Goal: Information Seeking & Learning: Learn about a topic

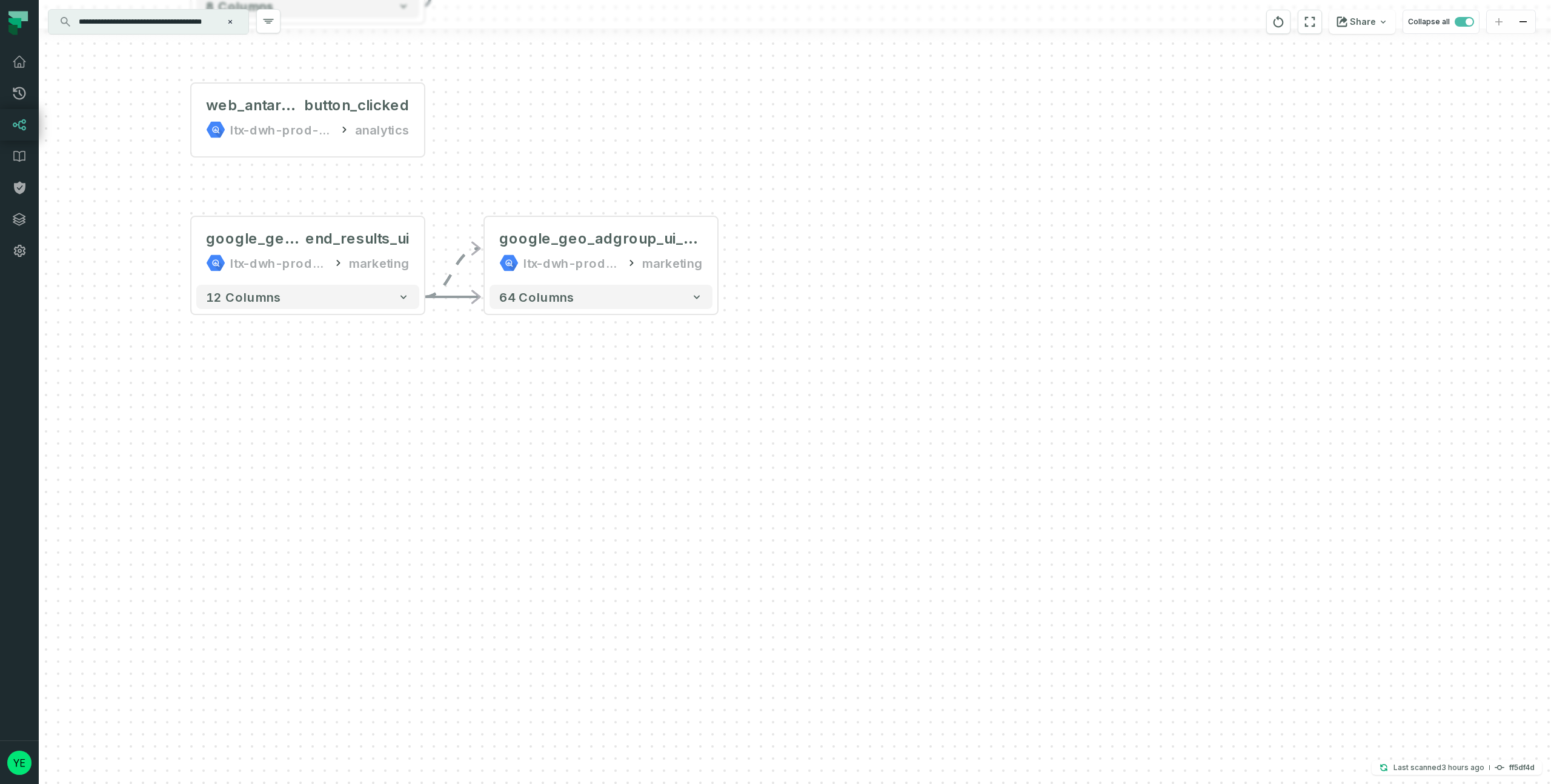
click at [229, 20] on icon "Clear search query" at bounding box center [230, 21] width 7 height 7
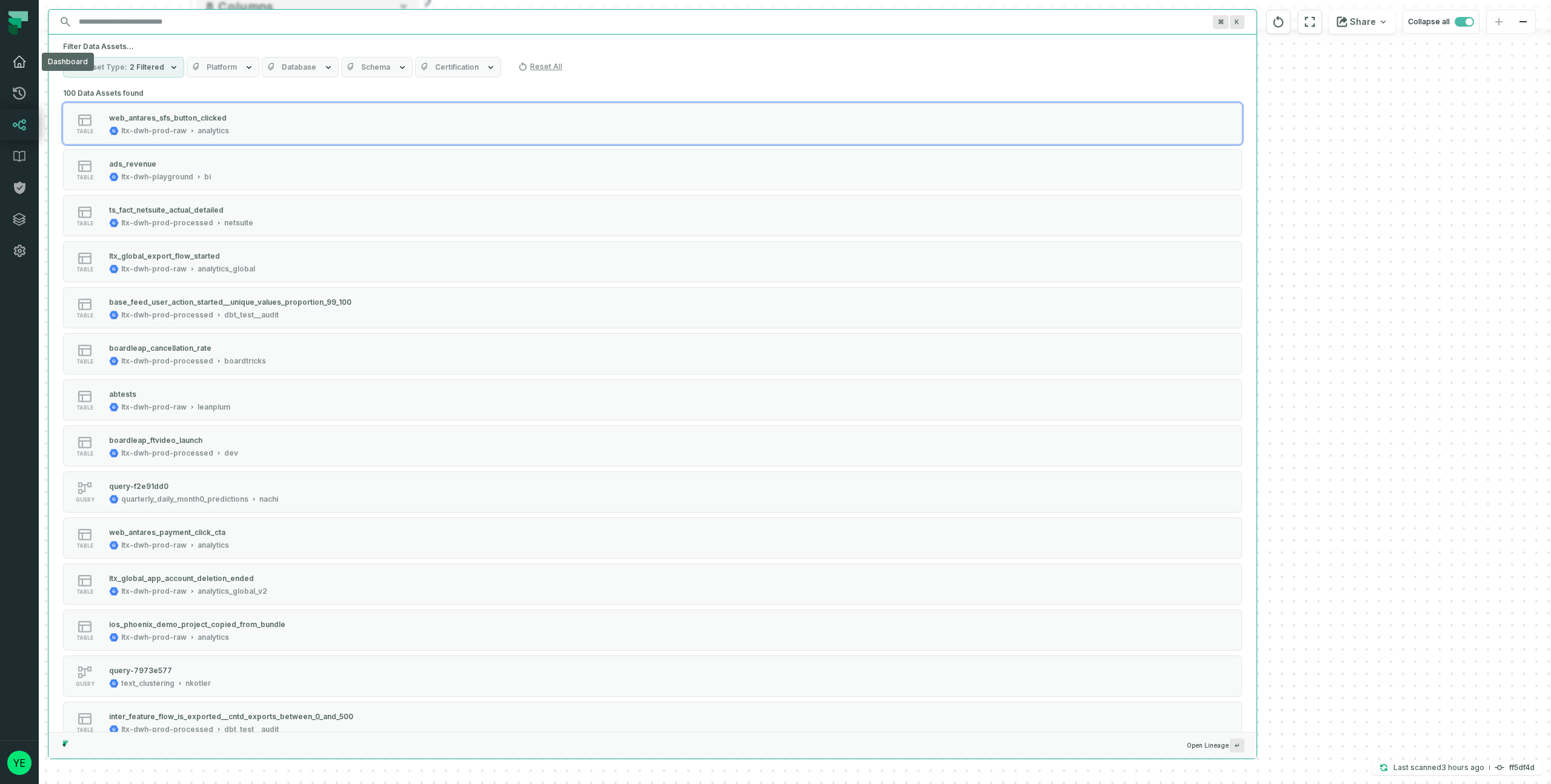
click at [23, 66] on icon at bounding box center [19, 62] width 15 height 15
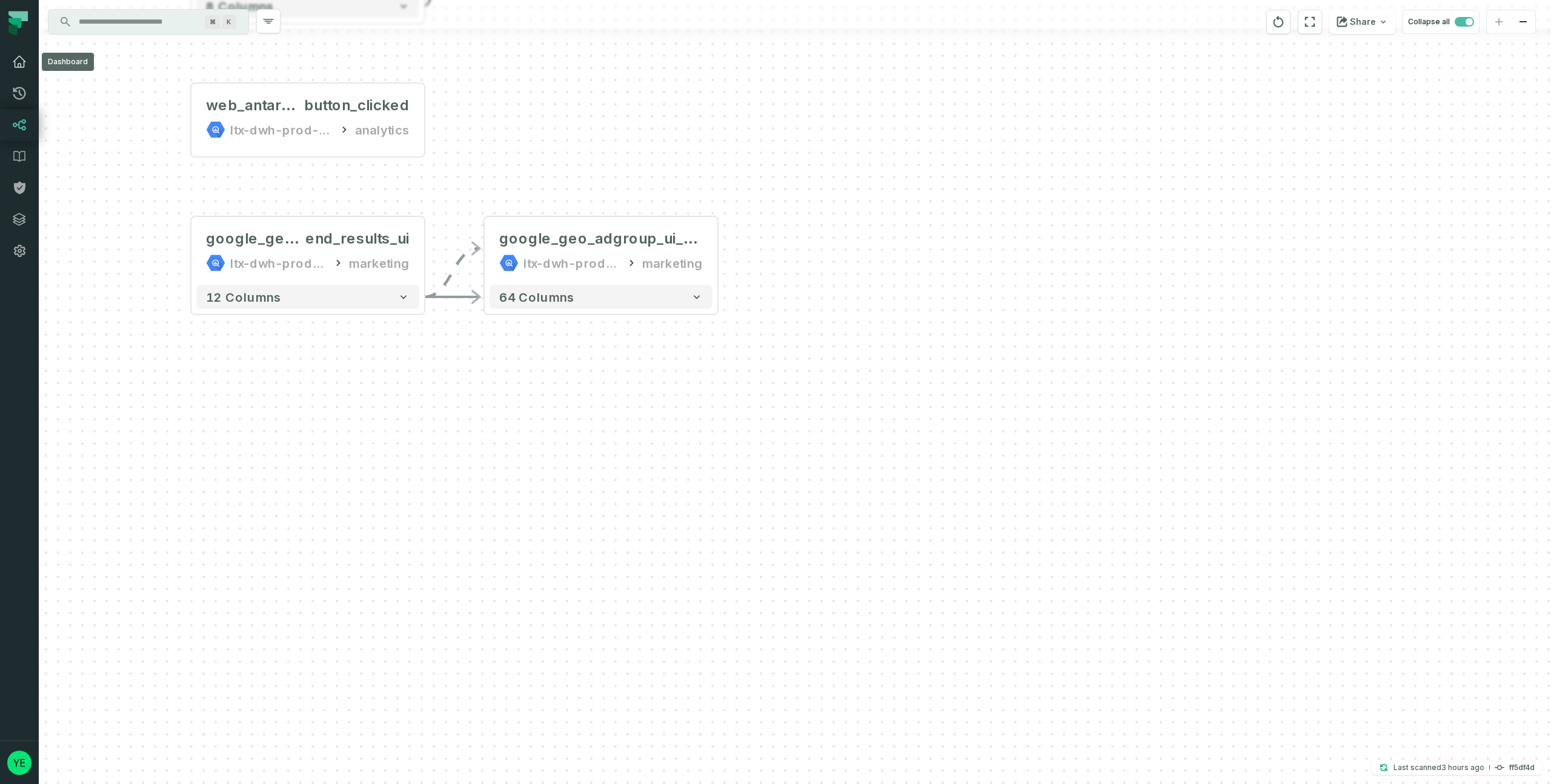
click at [29, 57] on link "Dashboard" at bounding box center [19, 62] width 39 height 32
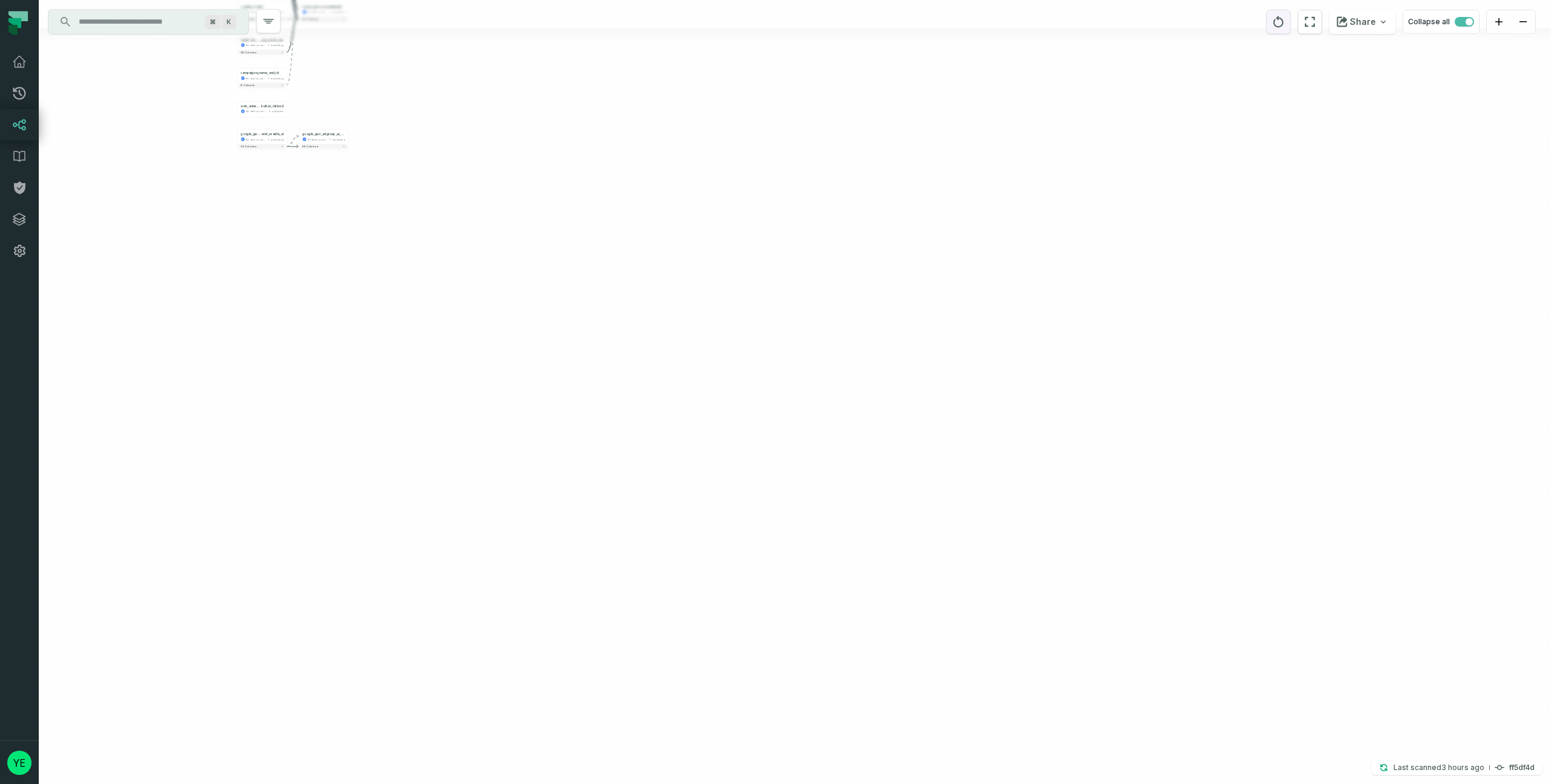
click at [1275, 28] on button "reset" at bounding box center [1278, 21] width 24 height 24
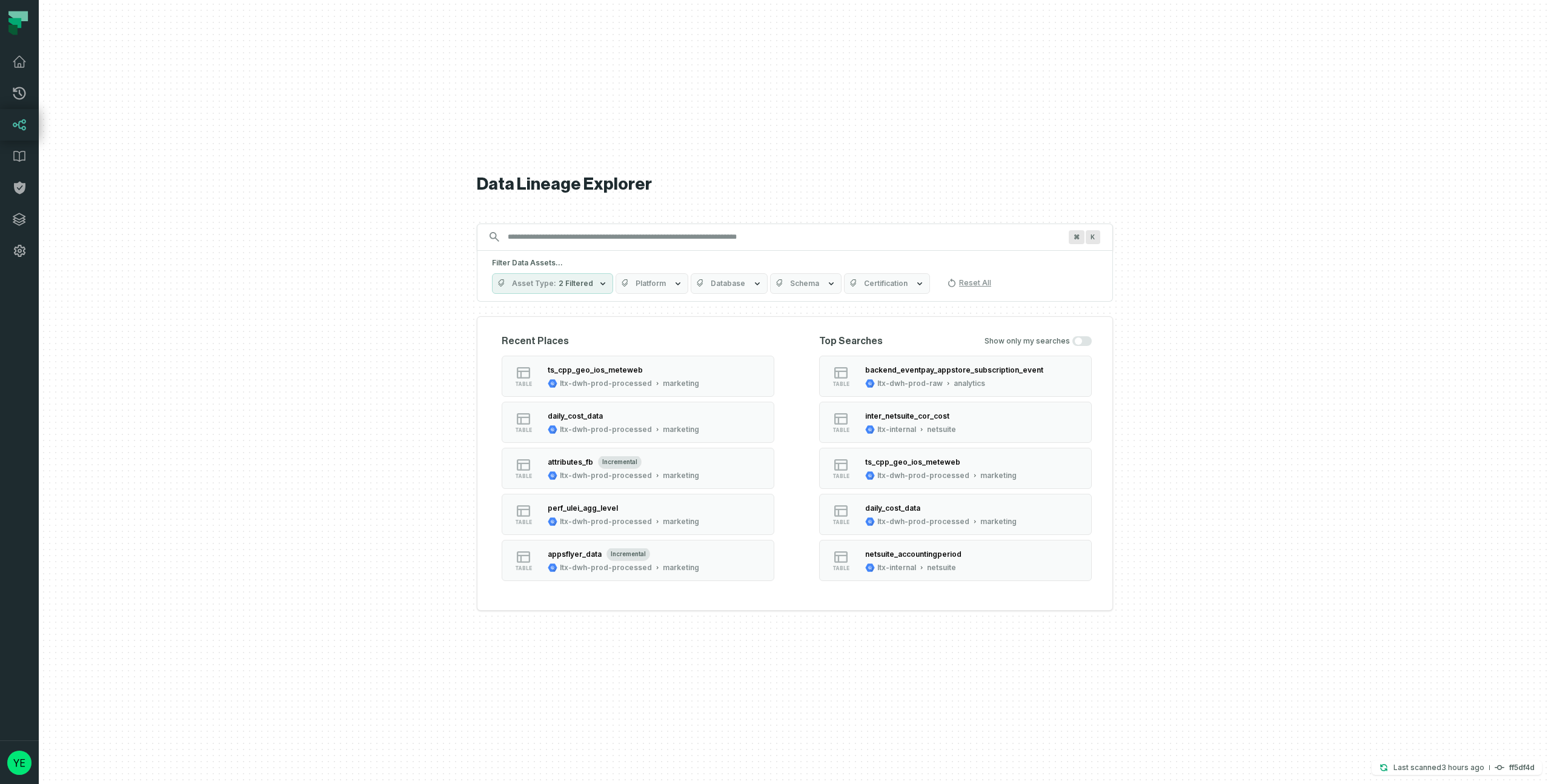
click at [561, 231] on input "Discovery Provider cmdk menu" at bounding box center [784, 237] width 567 height 19
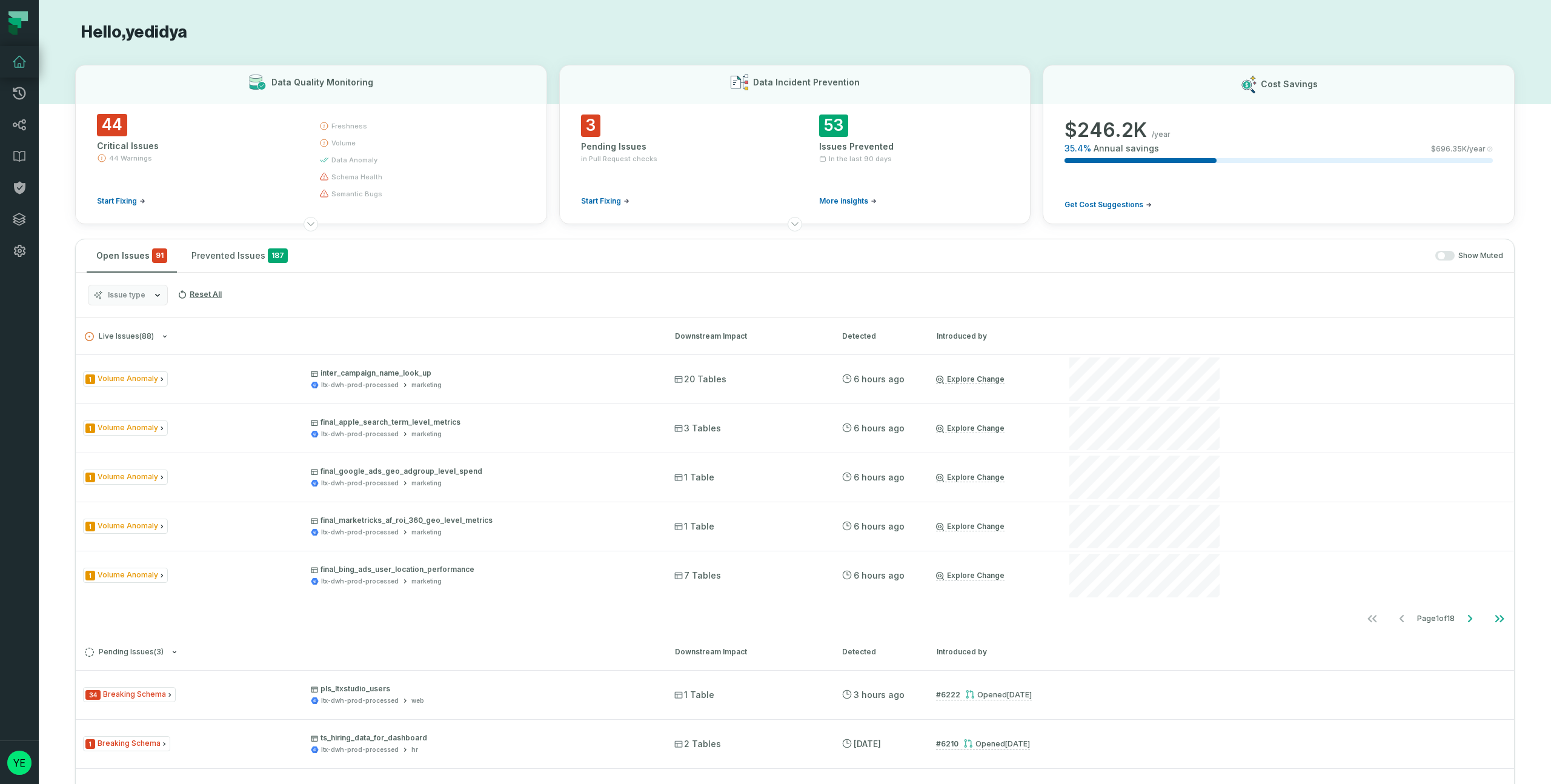
click at [23, 59] on icon at bounding box center [19, 62] width 15 height 15
click at [21, 121] on icon at bounding box center [19, 125] width 15 height 15
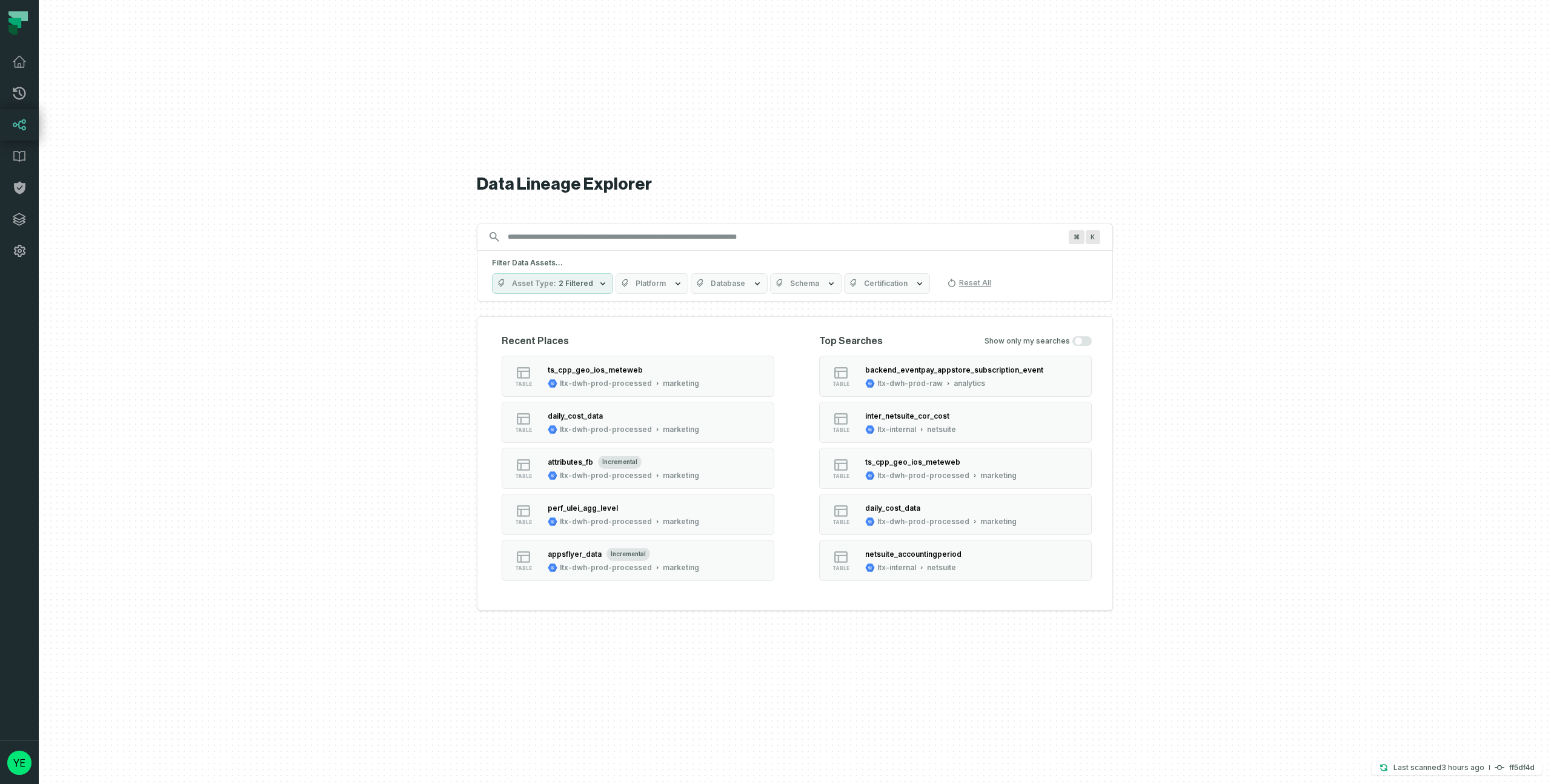
click at [564, 237] on input "Discovery Provider cmdk menu" at bounding box center [784, 237] width 567 height 19
type input "**********"
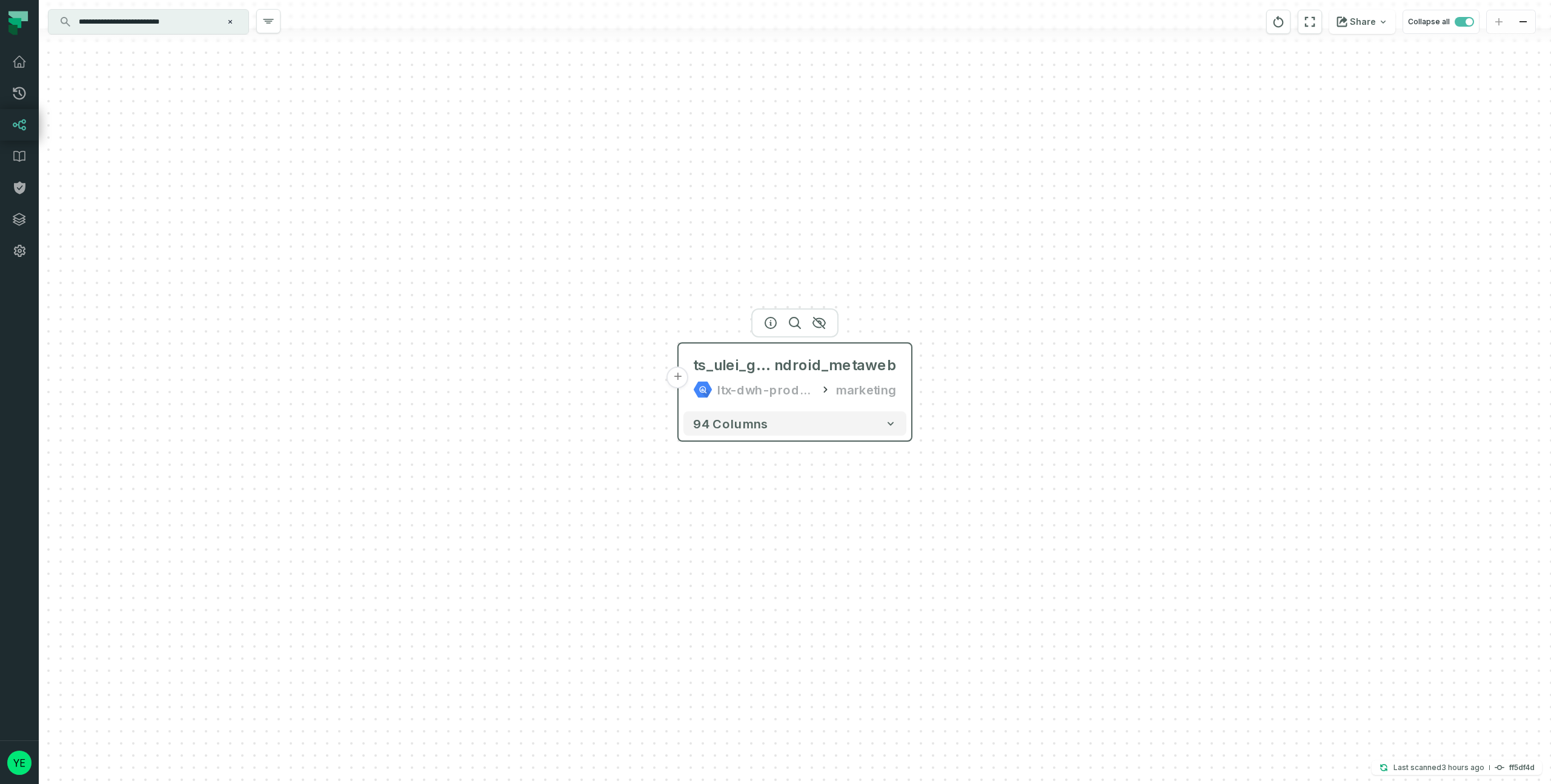
click at [678, 380] on button "+" at bounding box center [678, 377] width 22 height 22
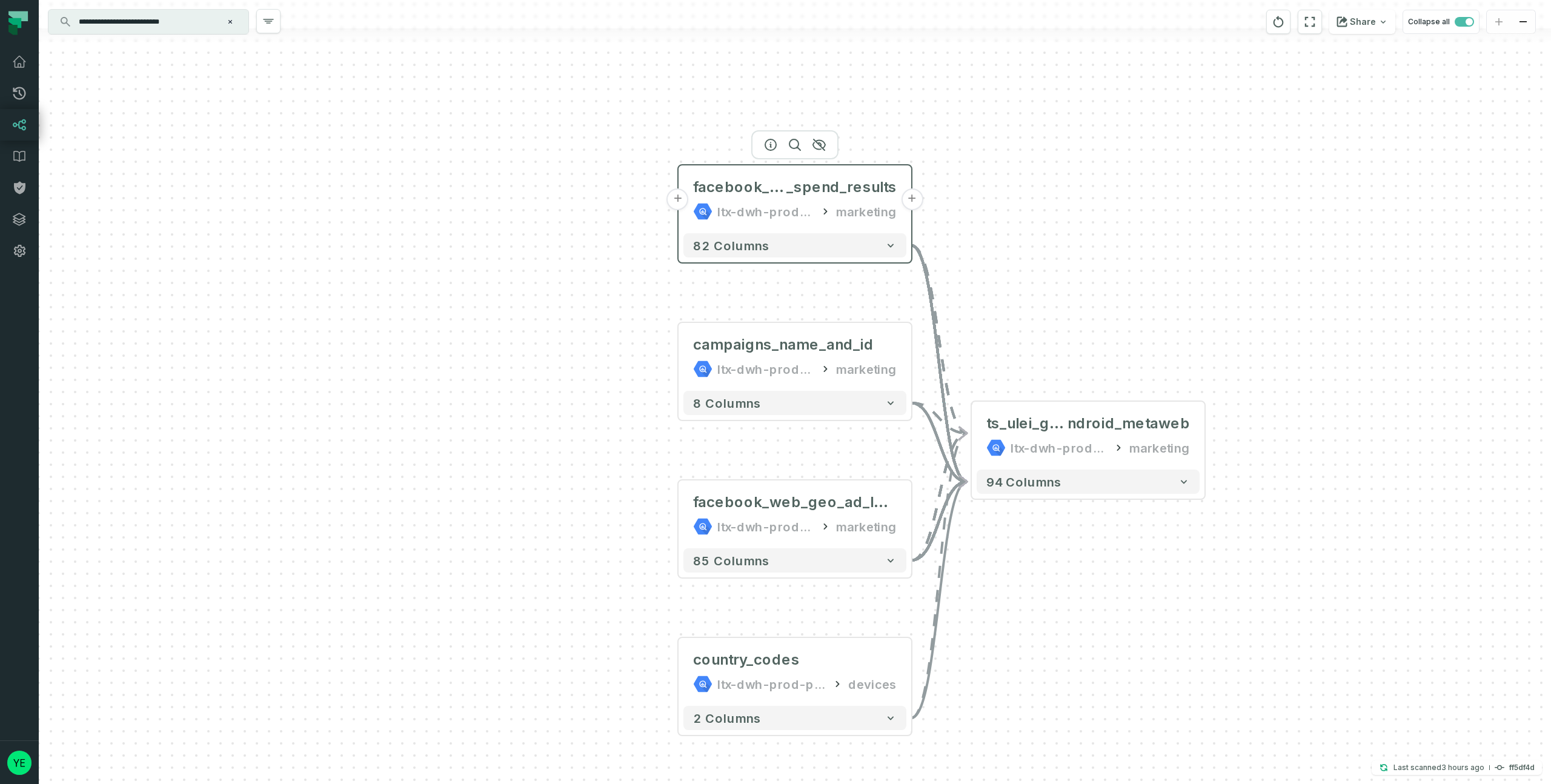
click at [678, 202] on button "+" at bounding box center [678, 199] width 22 height 22
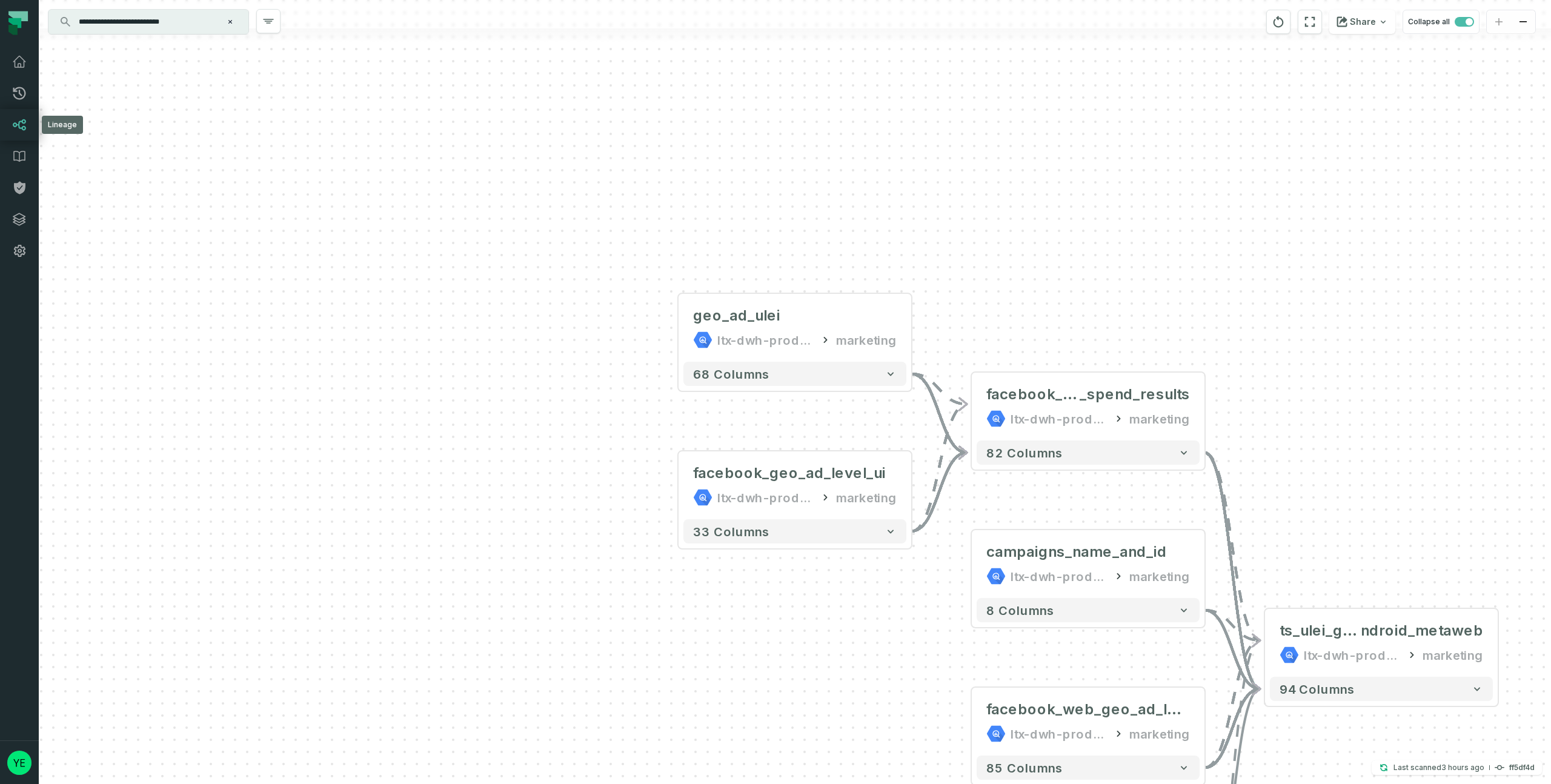
click at [11, 119] on link "Lineage" at bounding box center [19, 125] width 39 height 32
click at [232, 23] on icon "Clear search query" at bounding box center [230, 21] width 7 height 7
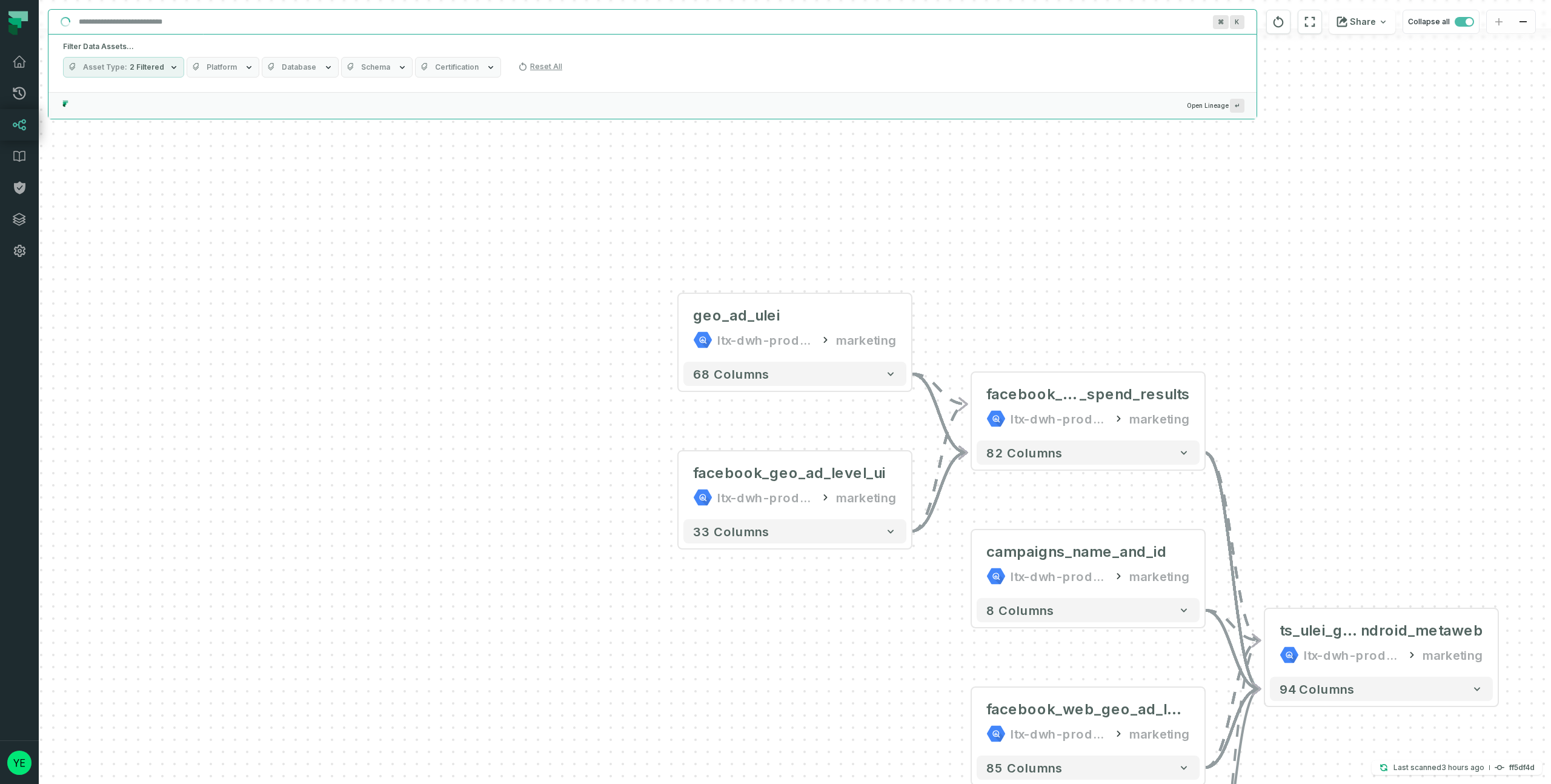
click at [162, 27] on input "Discovery Provider cmdk menu" at bounding box center [641, 21] width 1140 height 19
paste input "**********"
type input "**********"
click at [221, 26] on input "**********" at bounding box center [651, 21] width 1159 height 19
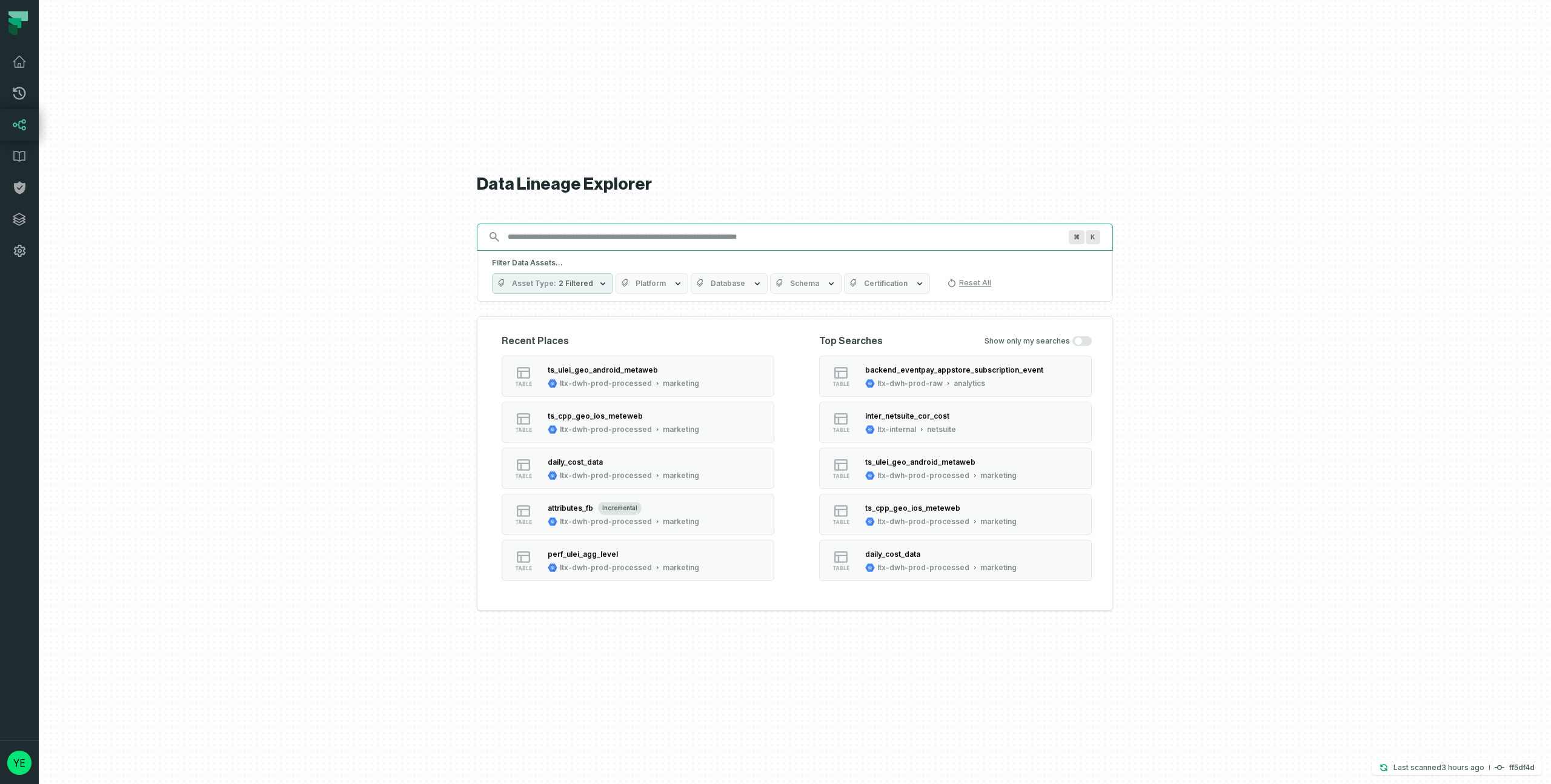
paste input "**********"
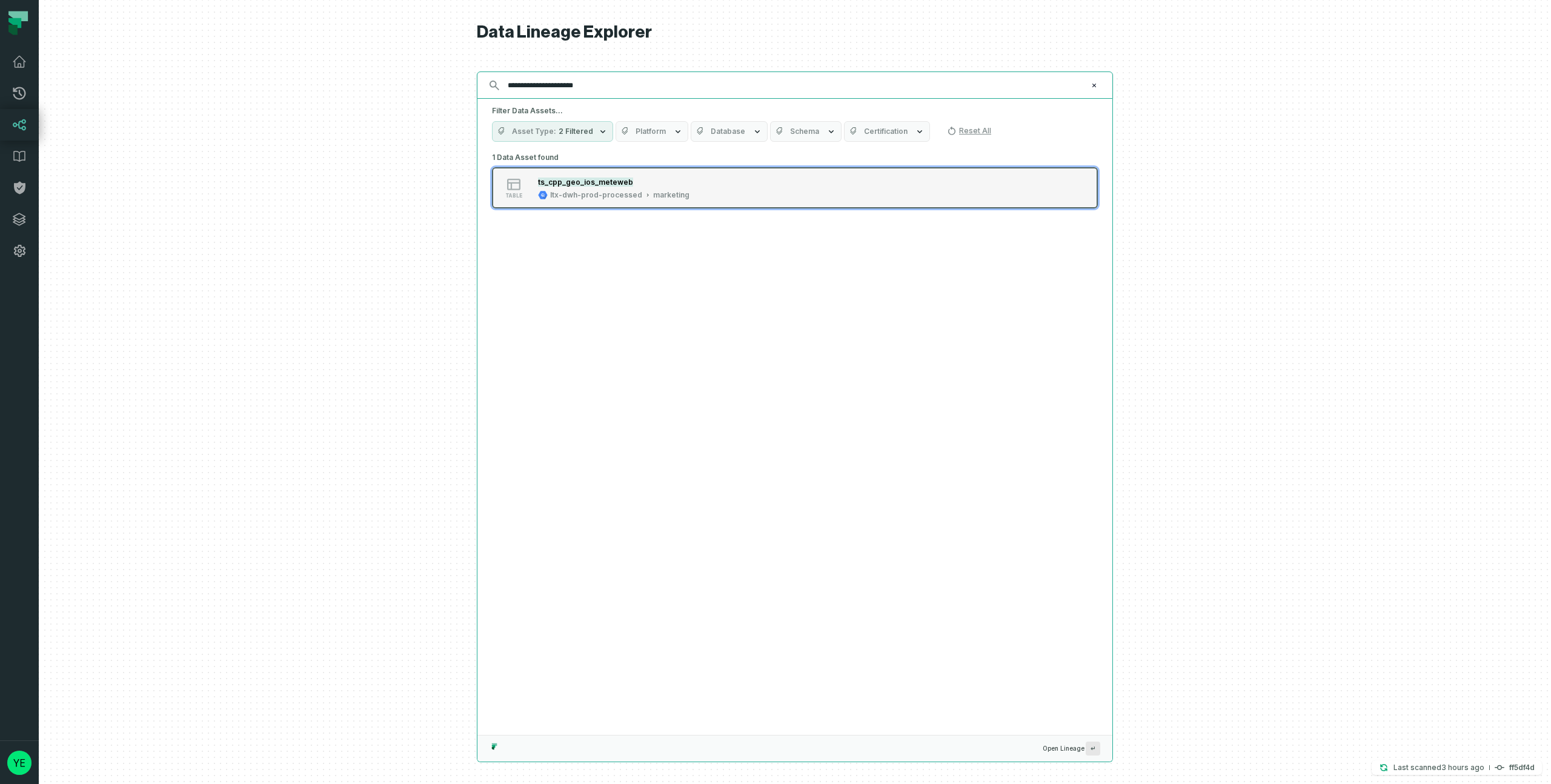
type input "**********"
click at [547, 188] on div "ts_cpp_geo_ios_meteweb ltx-dwh-prod-processed marketing" at bounding box center [614, 188] width 161 height 24
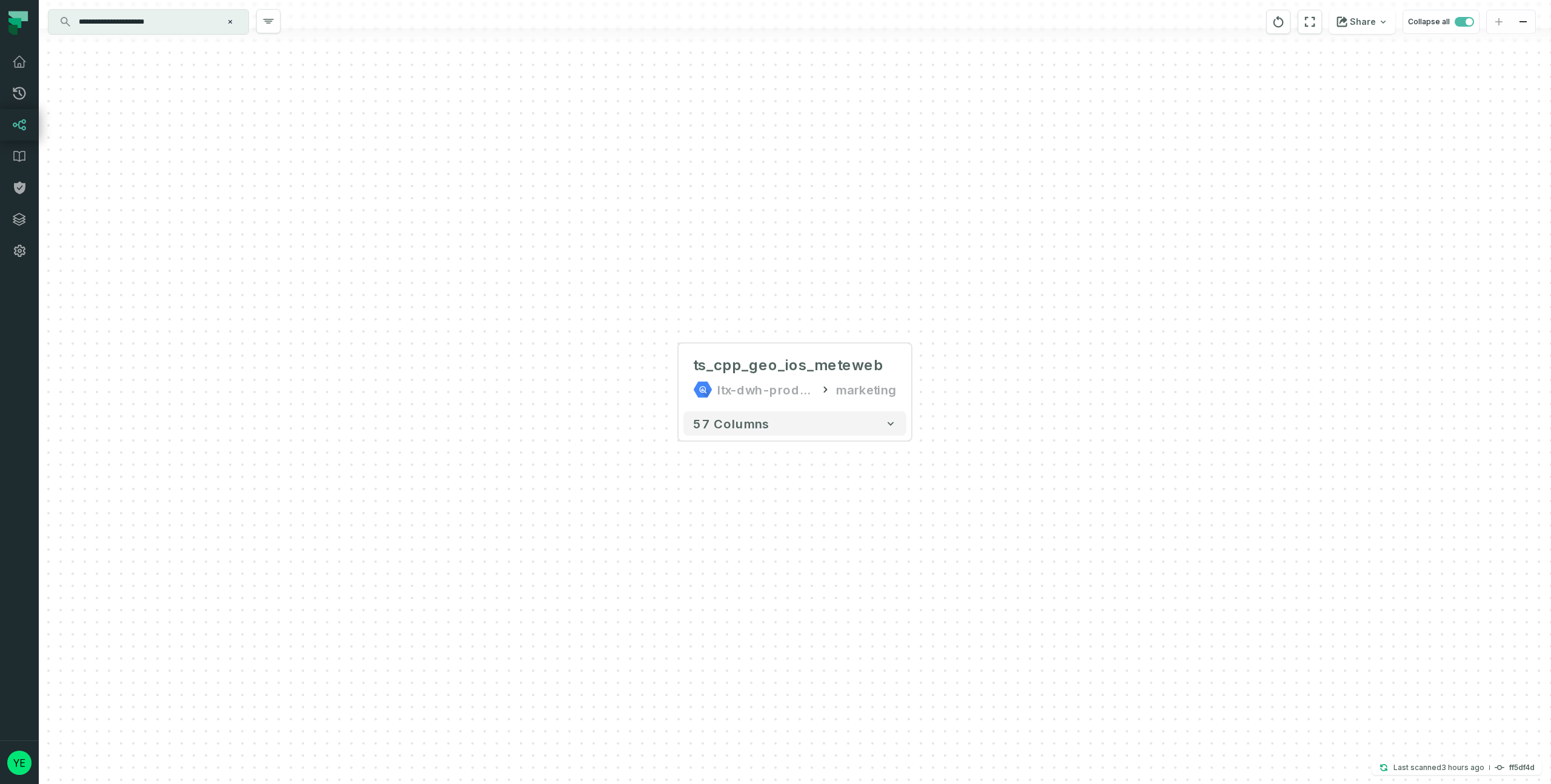
click at [676, 373] on div "+ ts_cpp_geo_ios_meteweb ltx-dwh-prod-processed marketing 57 columns" at bounding box center [795, 392] width 1512 height 784
click at [680, 376] on button "+" at bounding box center [678, 377] width 22 height 22
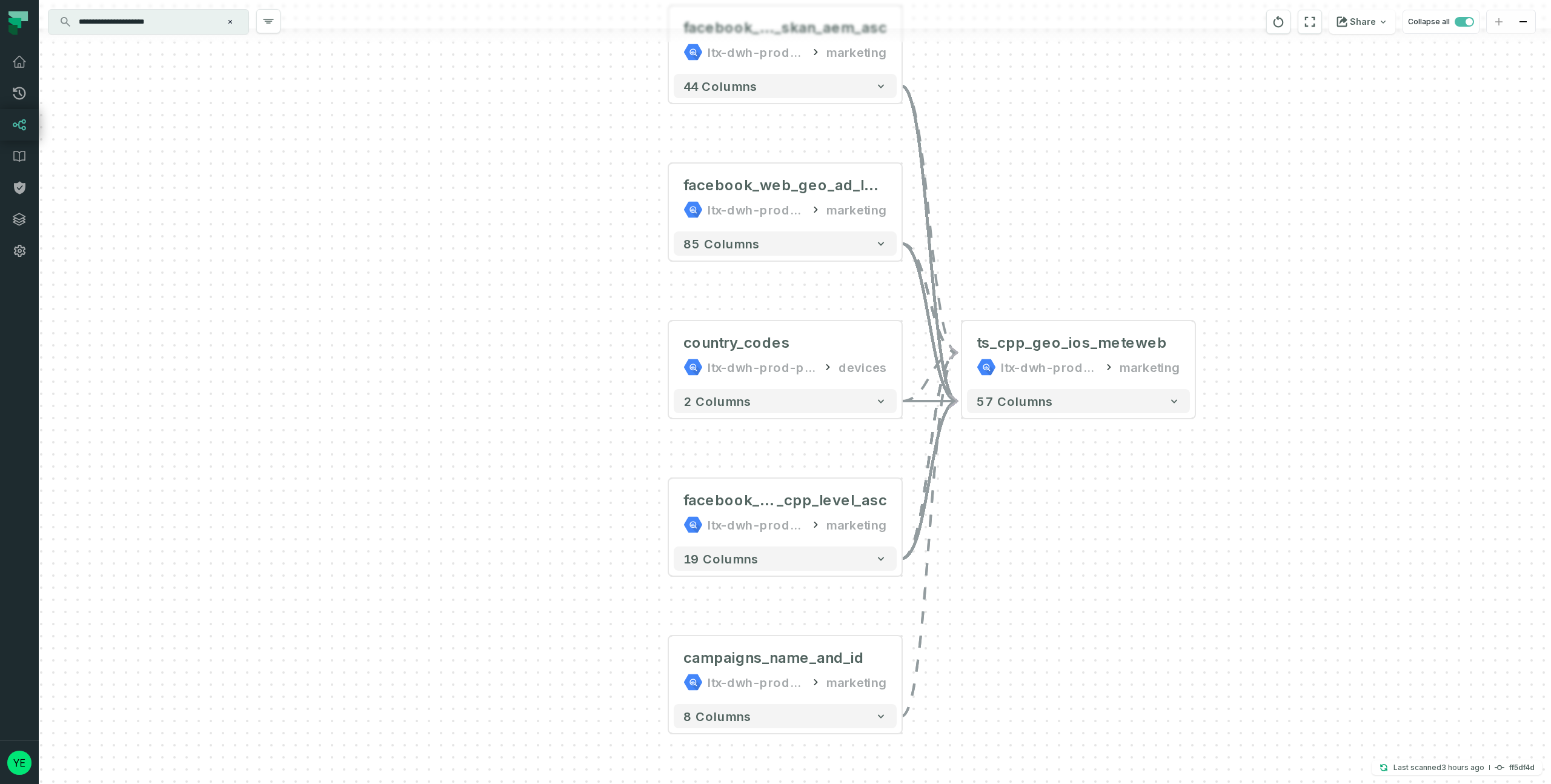
drag, startPoint x: 991, startPoint y: 647, endPoint x: 982, endPoint y: 546, distance: 101.4
click at [982, 546] on div "+ facebook_ios_geo_cpp _skan_aem_asc ltx-dwh-prod-processed marketing - 44 colu…" at bounding box center [795, 392] width 1512 height 784
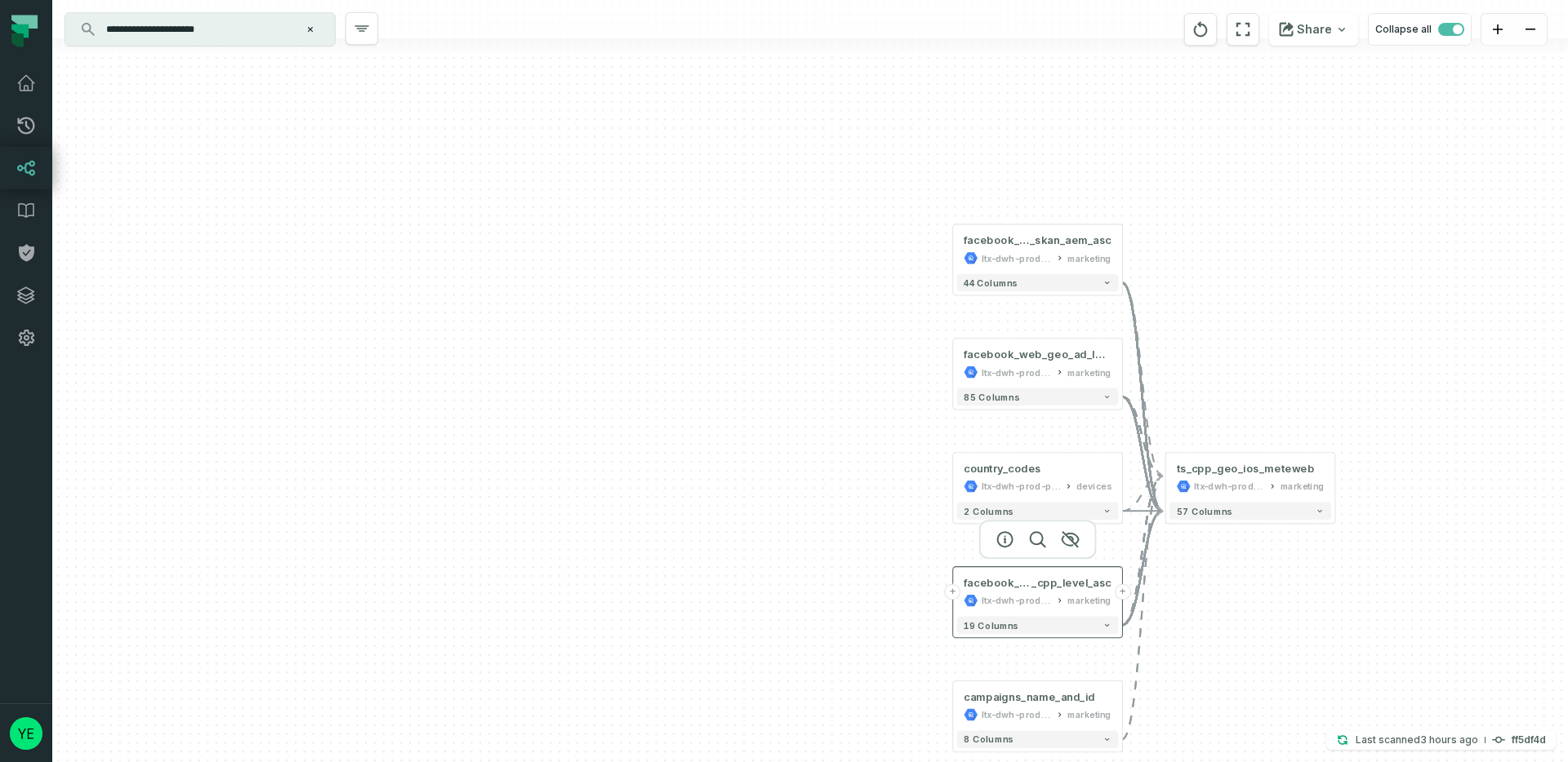
click at [953, 591] on button "+" at bounding box center [952, 592] width 15 height 15
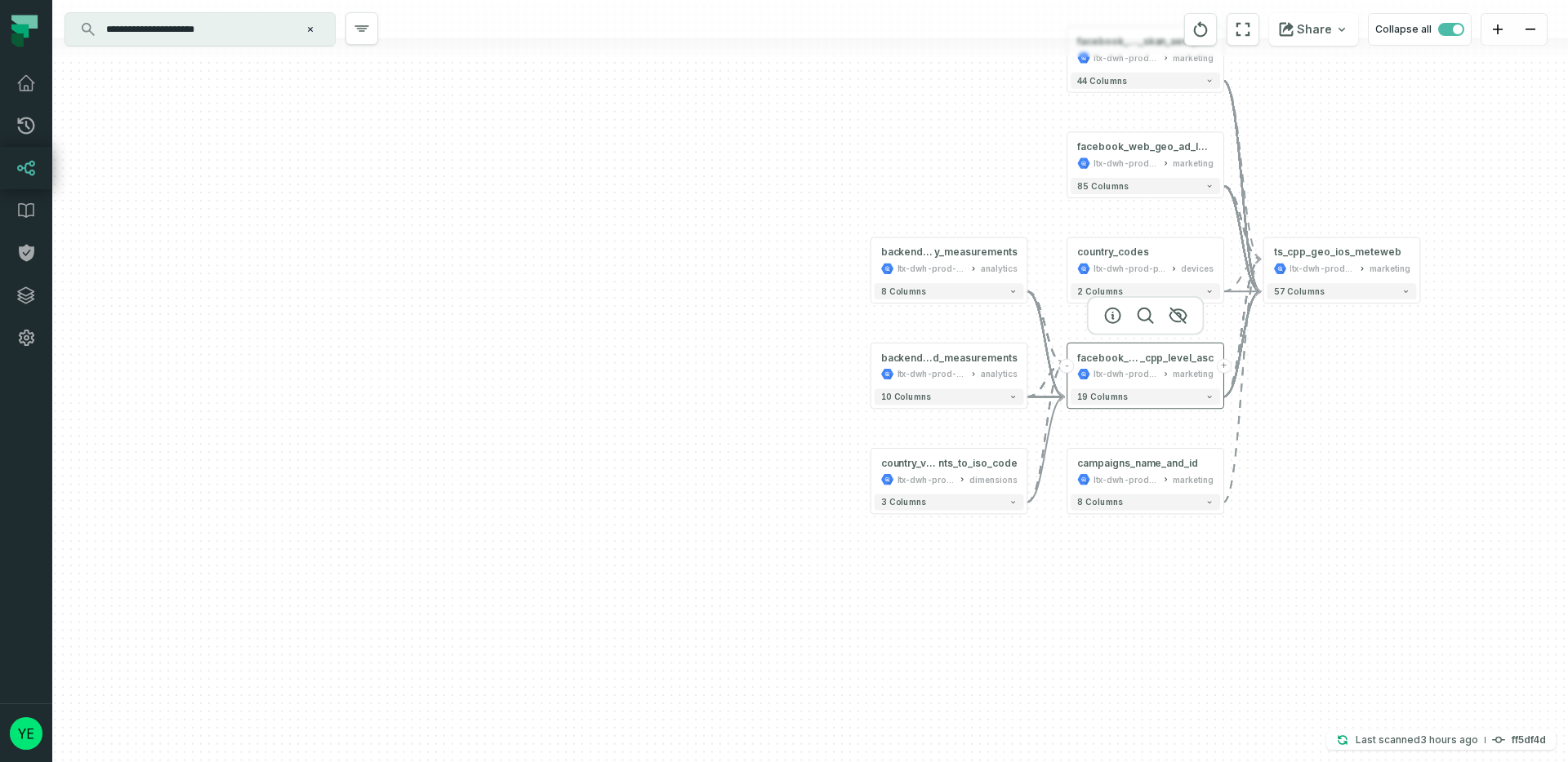
click at [1063, 365] on button "-" at bounding box center [1067, 366] width 14 height 14
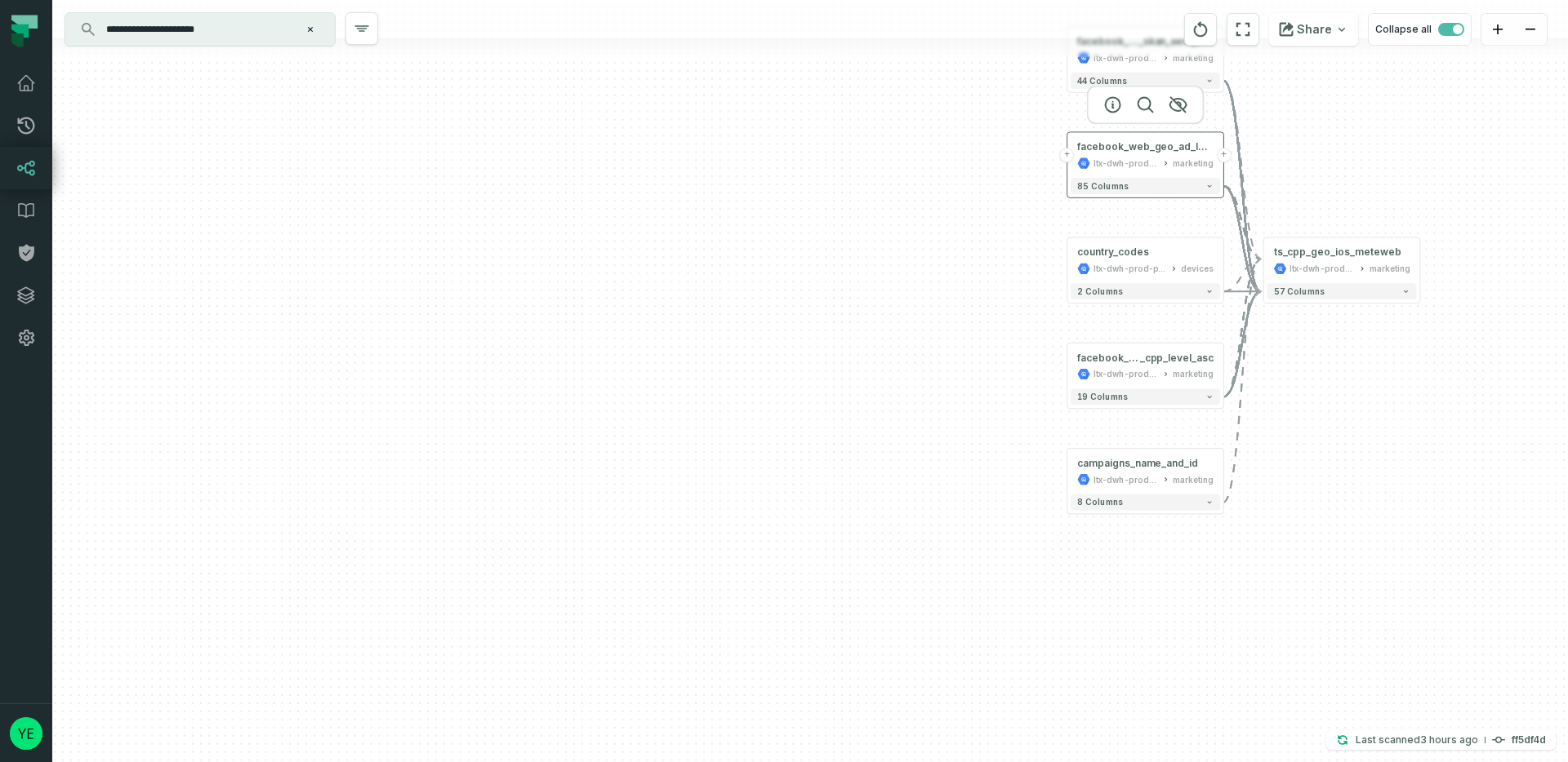
click at [1070, 158] on button "+" at bounding box center [1067, 155] width 14 height 14
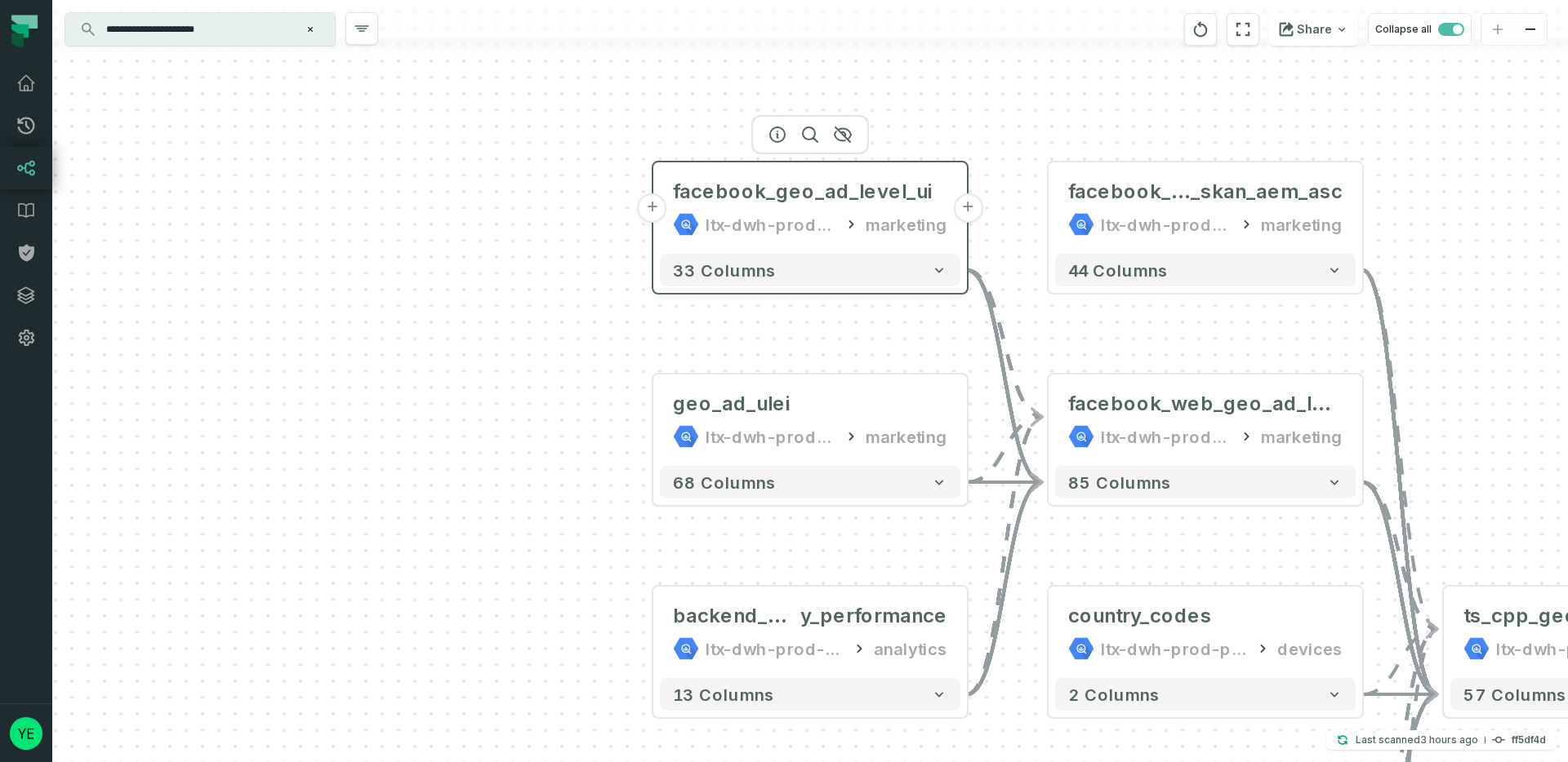
click at [653, 211] on button "+" at bounding box center [652, 208] width 30 height 30
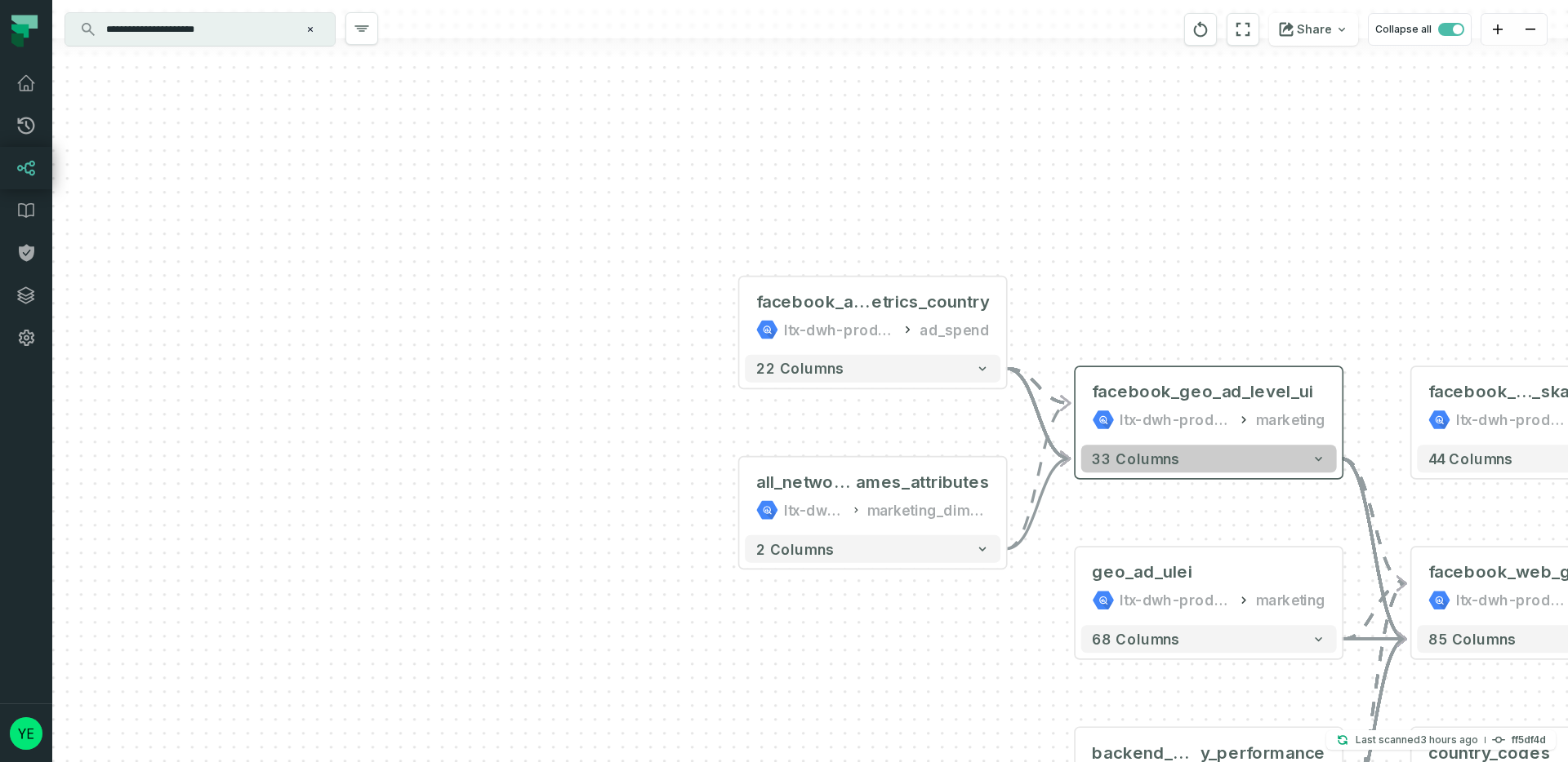
drag, startPoint x: 1374, startPoint y: 541, endPoint x: 1222, endPoint y: 446, distance: 179.2
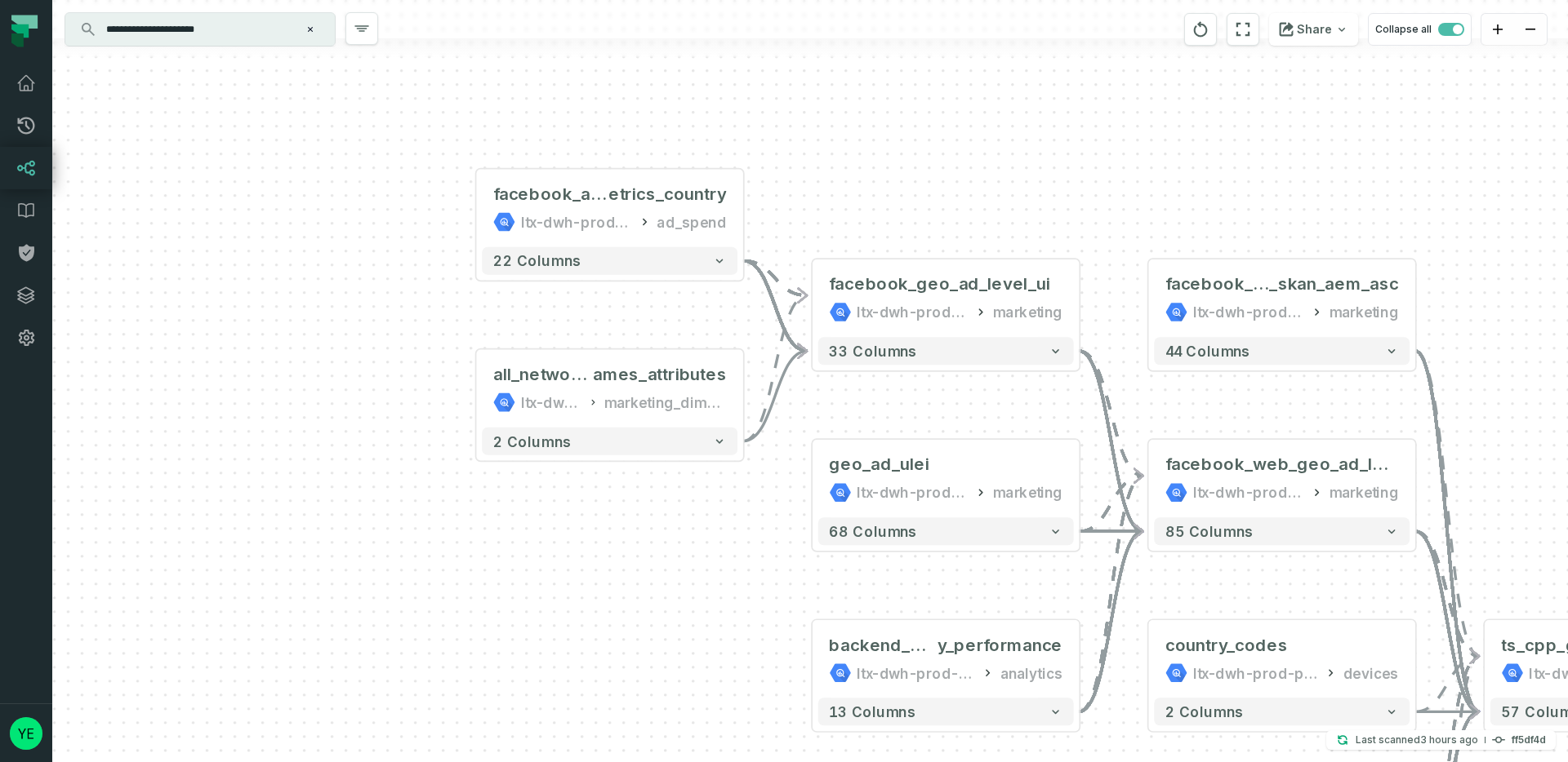
drag, startPoint x: 1394, startPoint y: 503, endPoint x: 1131, endPoint y: 397, distance: 283.6
click at [1131, 398] on div "facebook_ads_ad_level_m etrics_country ltx-dwh-prod-rivery ad_spend + 22 column…" at bounding box center [810, 381] width 1516 height 762
click at [1079, 299] on button "+" at bounding box center [1079, 301] width 25 height 25
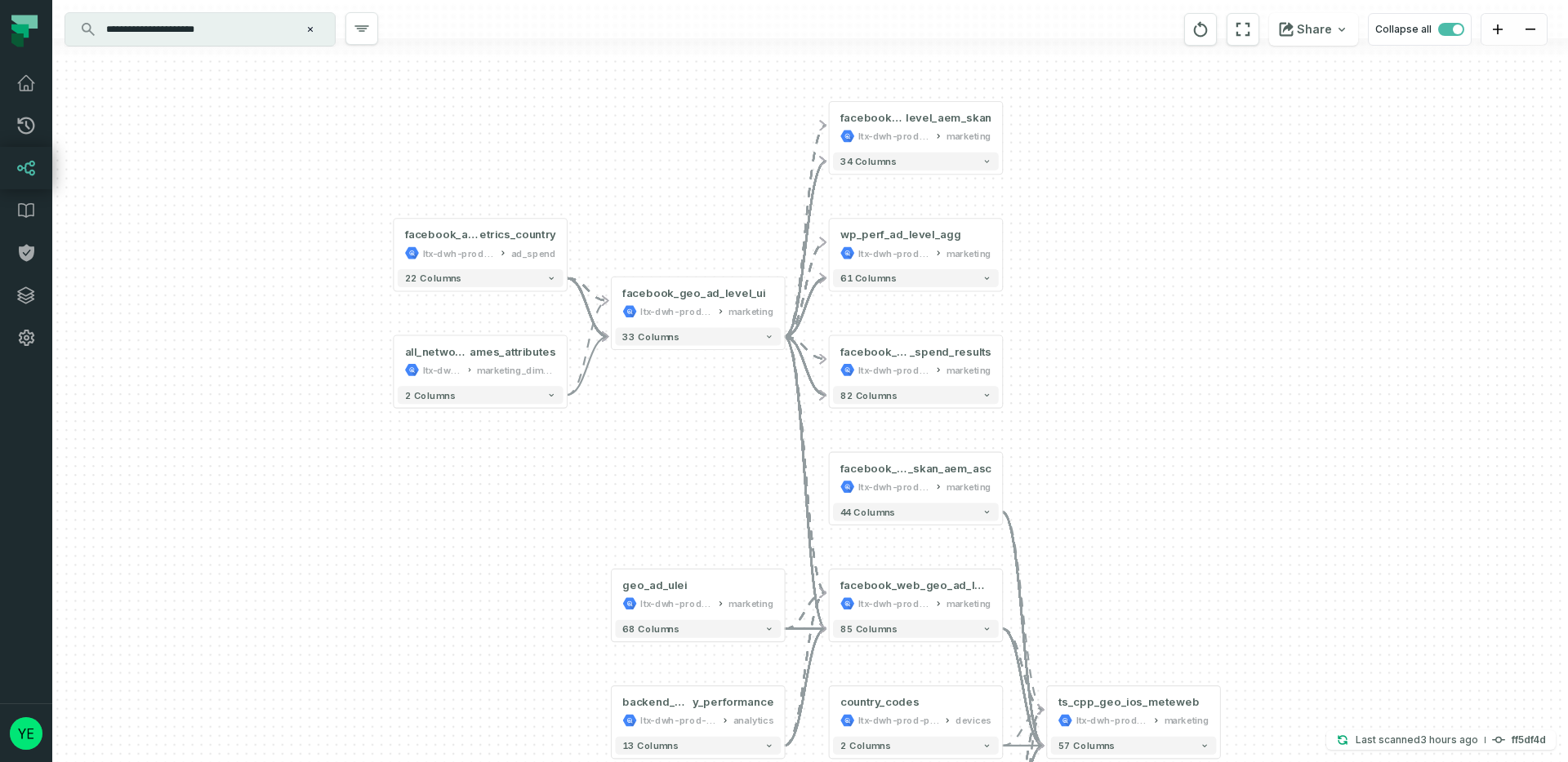
drag, startPoint x: 1124, startPoint y: 465, endPoint x: 1099, endPoint y: 290, distance: 176.8
click at [1099, 290] on div "+ facebook_ios_geo_ad_ level_aem_skan ltx-dwh-prod-processed marketing + 34 col…" at bounding box center [810, 381] width 1516 height 762
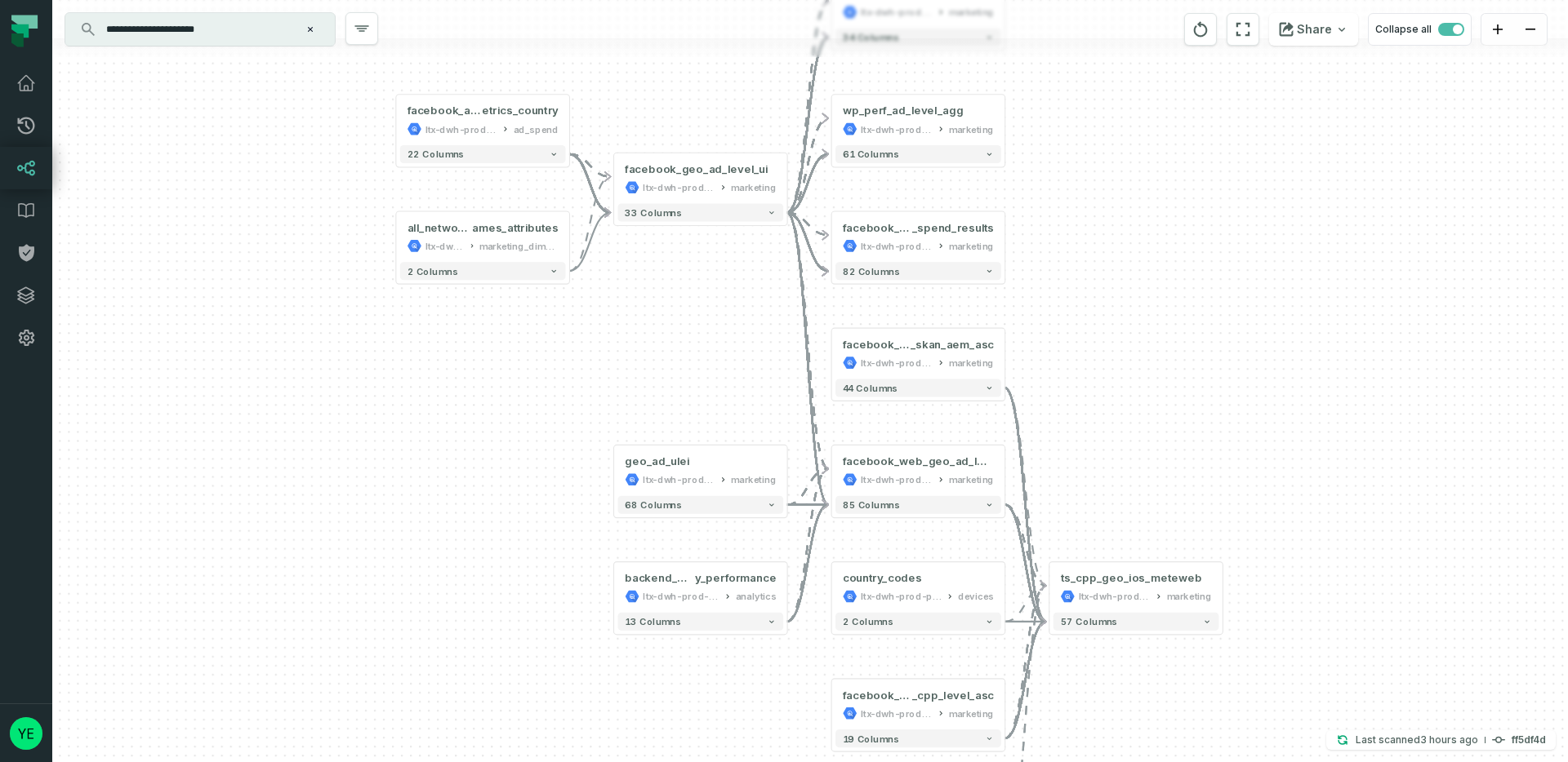
drag, startPoint x: 1214, startPoint y: 528, endPoint x: 1216, endPoint y: 398, distance: 130.0
click at [1219, 394] on div "+ facebook_ios_geo_ad_ level_aem_skan ltx-dwh-prod-processed marketing + 34 col…" at bounding box center [810, 381] width 1516 height 762
